Goal: Transaction & Acquisition: Purchase product/service

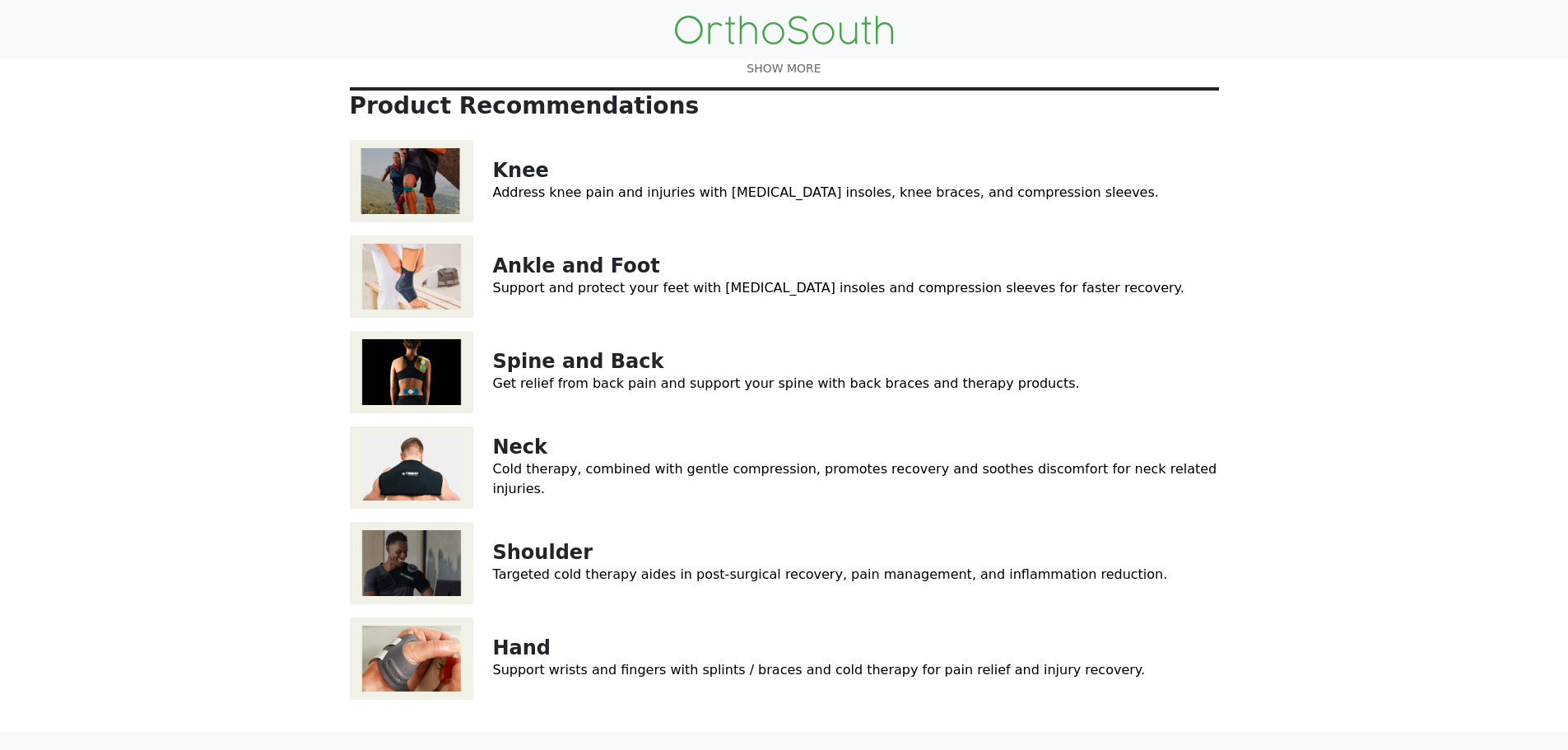
scroll to position [44, 0]
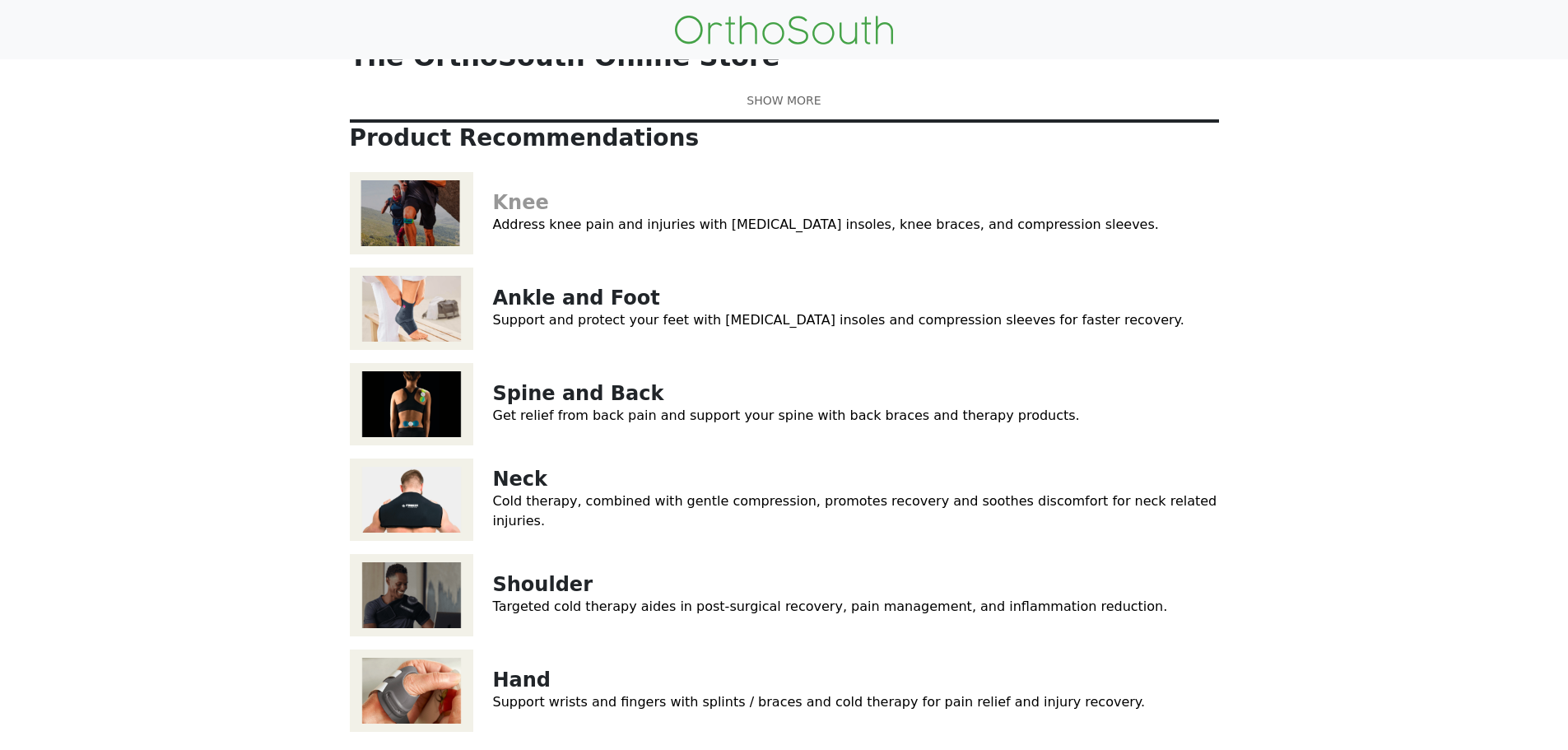
click at [502, 214] on link "Knee" at bounding box center [521, 203] width 56 height 23
click at [783, 116] on div "The OrthoSouth online store is a curated selection of products that have been c…" at bounding box center [784, 101] width 869 height 31
click at [779, 109] on link at bounding box center [784, 100] width 869 height 17
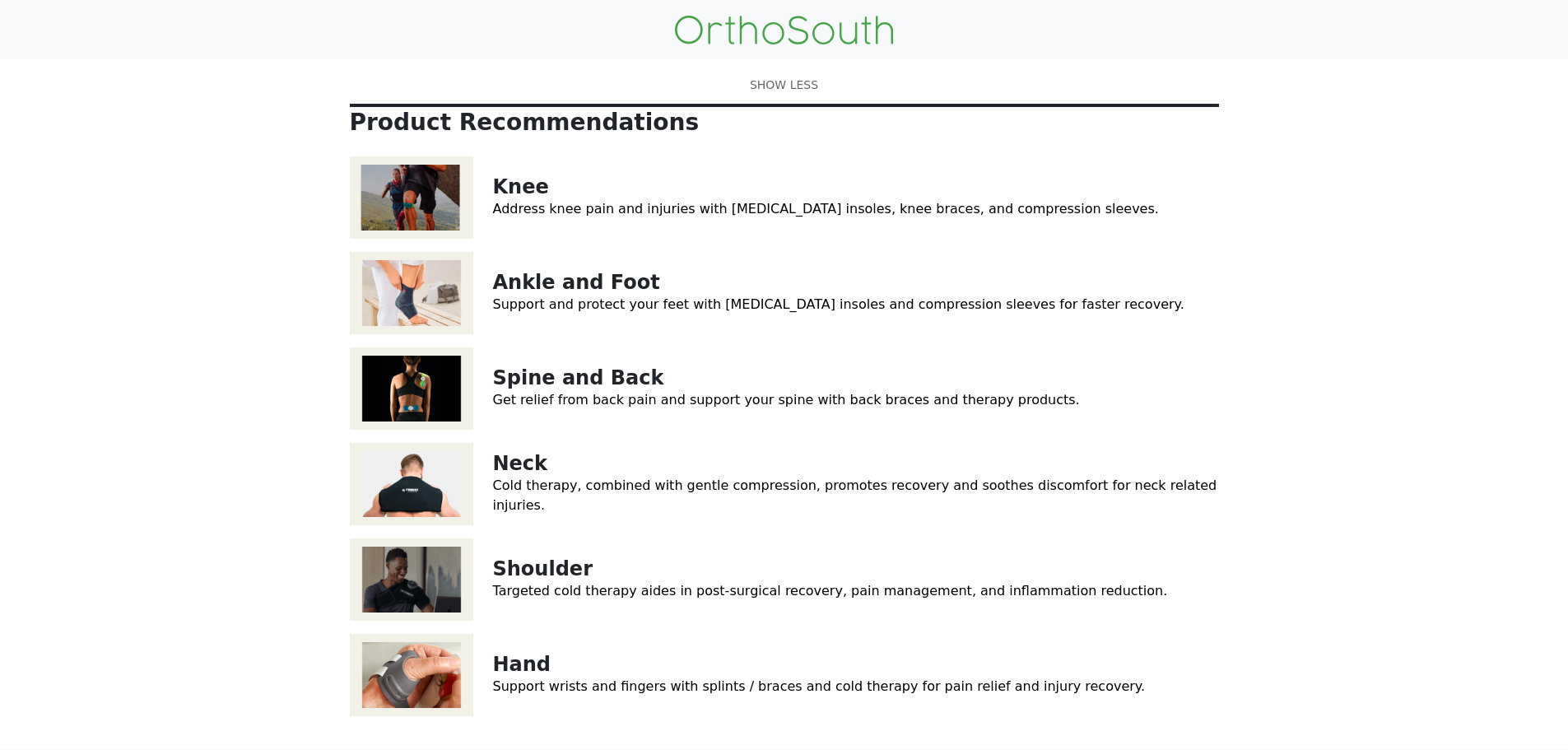
scroll to position [439, 0]
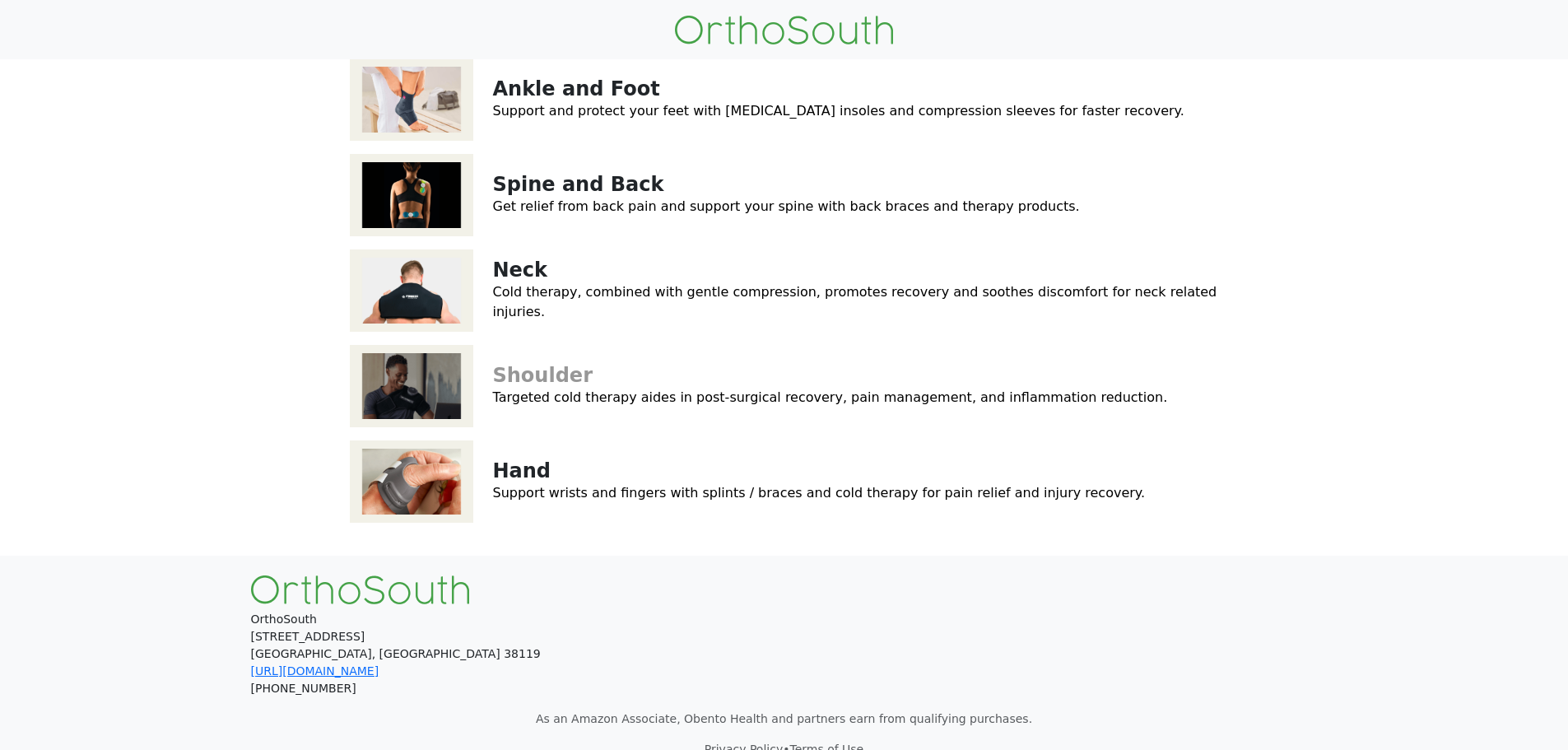
click at [550, 364] on link "Shoulder" at bounding box center [543, 375] width 99 height 23
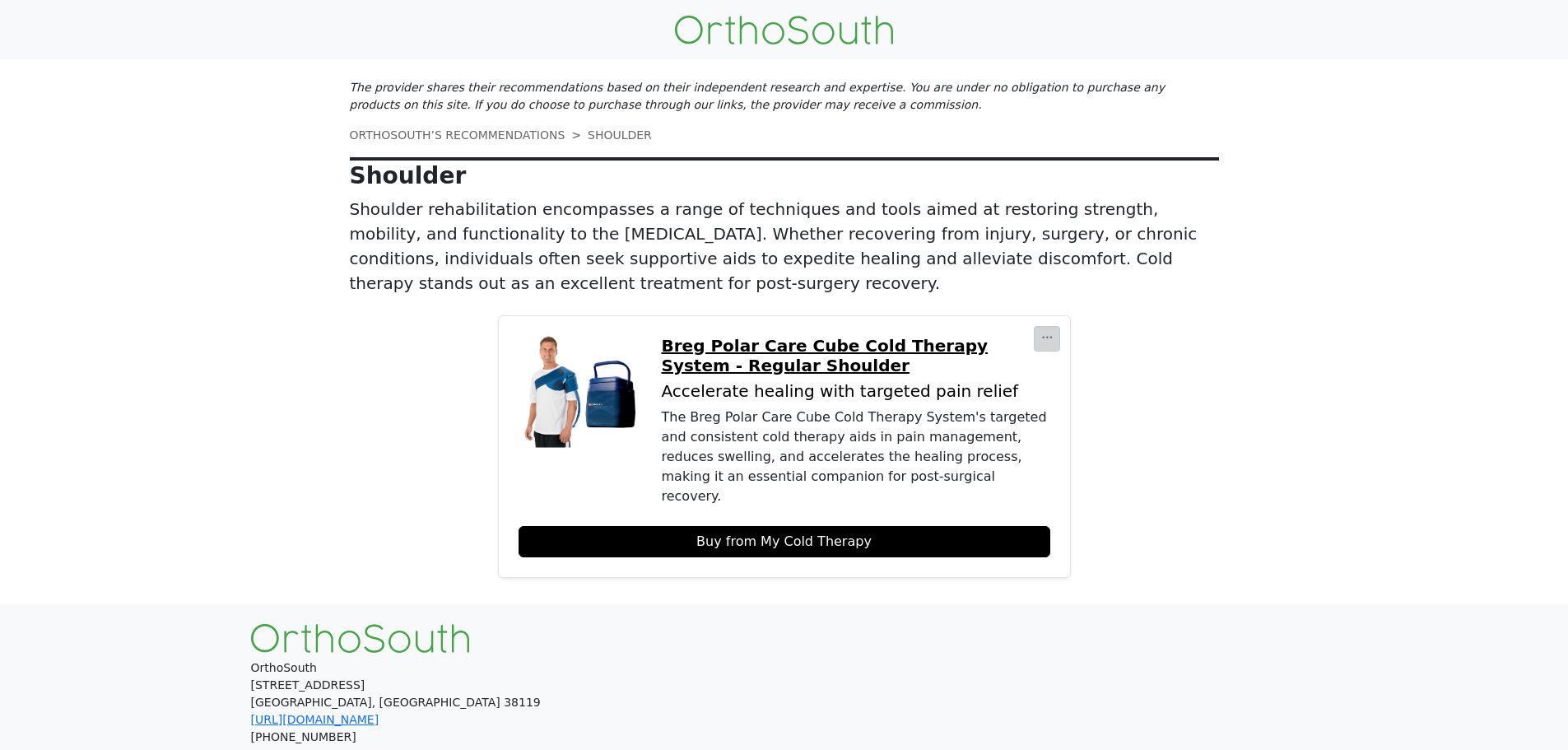
click at [1056, 326] on button "button" at bounding box center [1047, 339] width 26 height 25
click at [880, 526] on link "Buy from My Cold Therapy" at bounding box center [784, 542] width 532 height 31
